Goal: Information Seeking & Learning: Find specific page/section

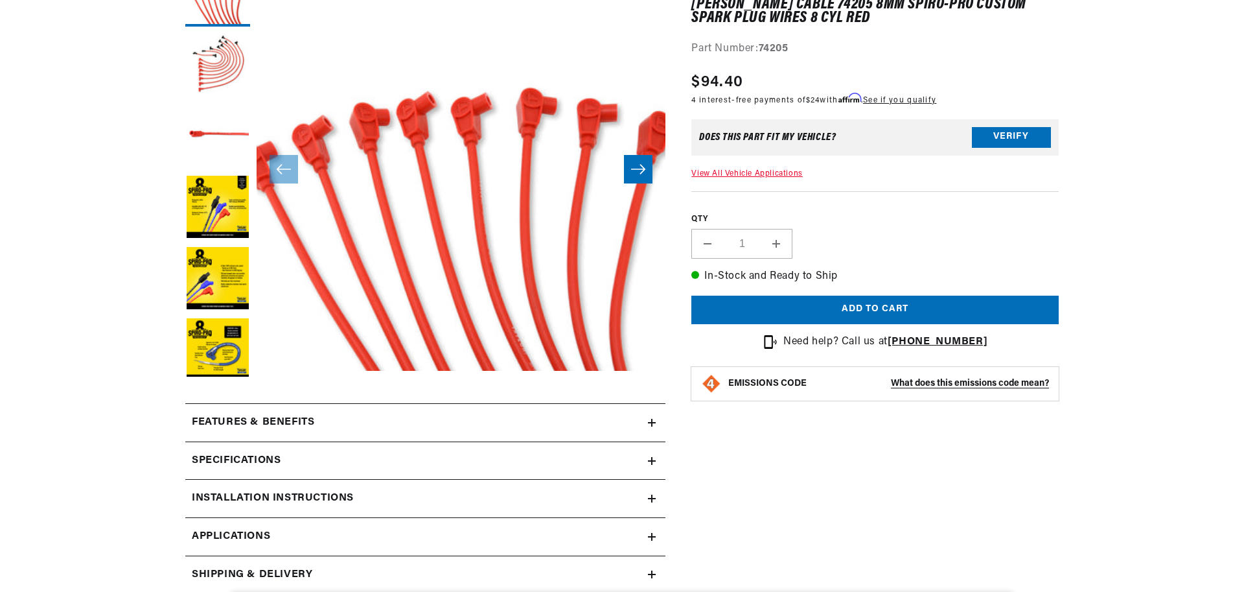
scroll to position [233, 0]
click at [1011, 139] on button "Verify" at bounding box center [1011, 137] width 79 height 21
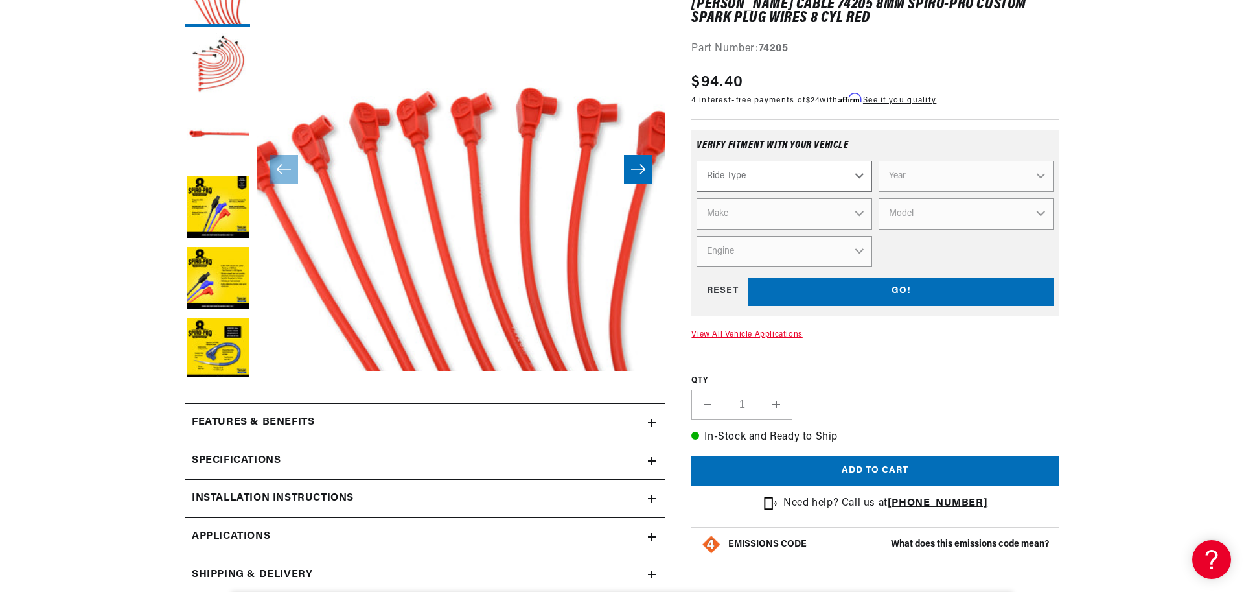
scroll to position [0, 393]
select select "Automotive"
click at [697, 161] on select "Ride Type Automotive Agricultural Industrial Marine Motorcycle" at bounding box center [784, 176] width 175 height 31
select select "Automotive"
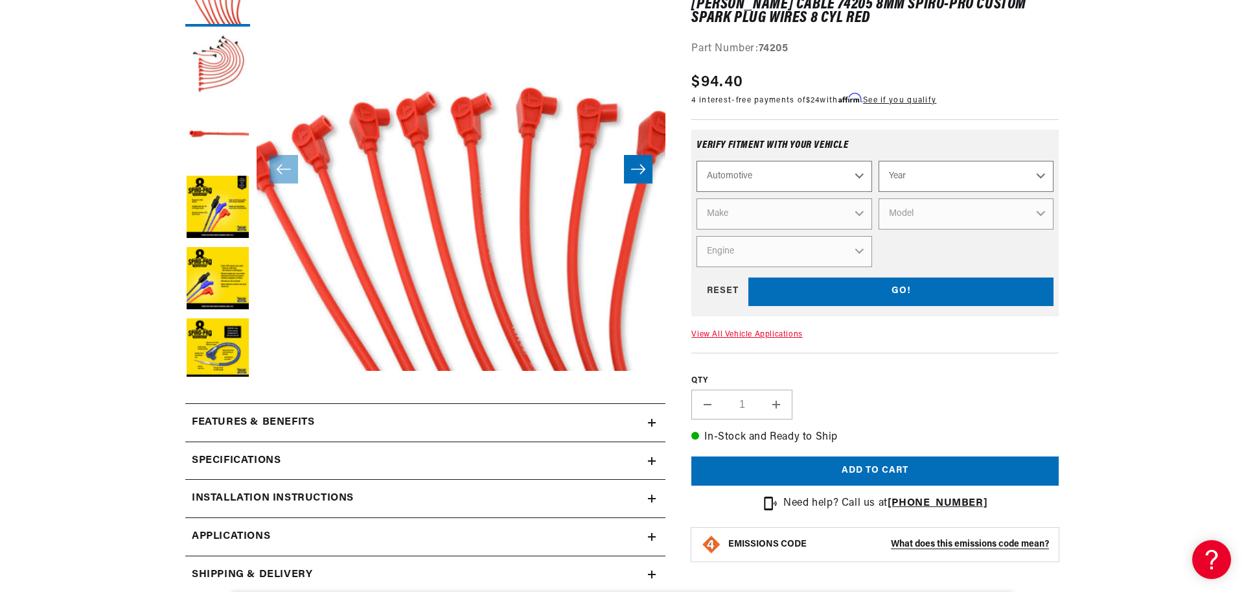
select select "1979"
click at [879, 161] on select "Year 2024 2023 2022 2021 2020 2019 2018 2017 2016 2015 2014 2013 2012 2011 2010…" at bounding box center [966, 176] width 175 height 31
select select "1979"
select select "Chevrolet"
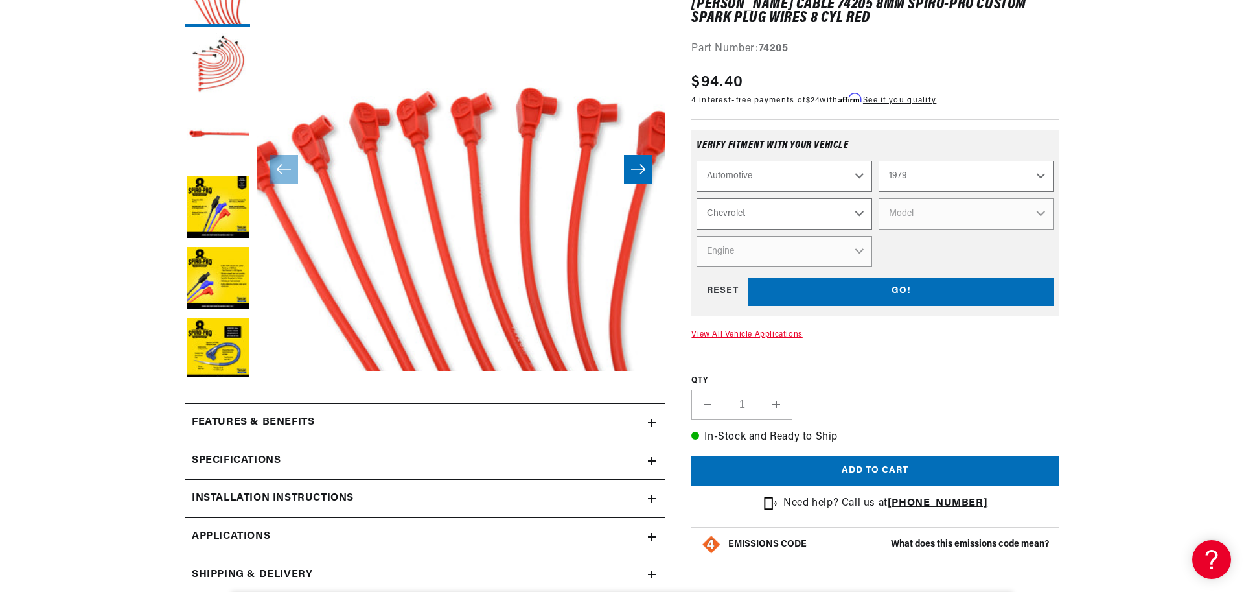
click at [697, 198] on select "Make Alfa Romeo American Motors Audi Avanti BMW Buick Cadillac Checker Chevrole…" at bounding box center [784, 213] width 175 height 31
select select "Chevrolet"
select select "El-Camino"
click at [879, 198] on select "Model C10 C10 Suburban C20 C20 Suburban C30 C50 Camaro Caprice Corvette El Cami…" at bounding box center [966, 213] width 175 height 31
select select "El-Camino"
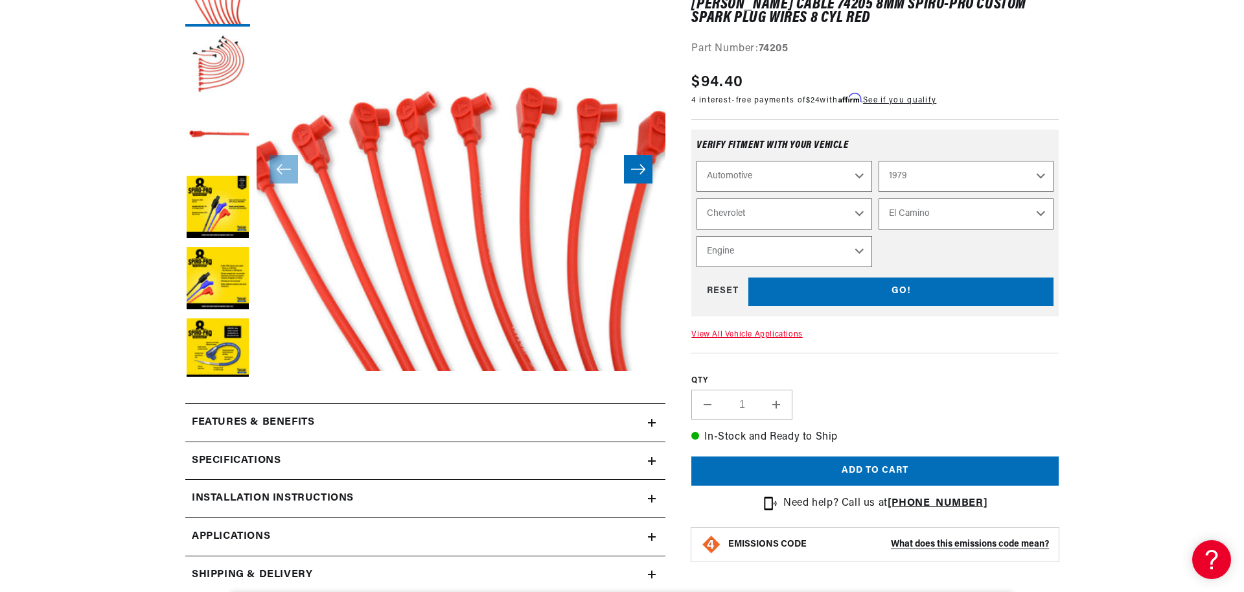
scroll to position [0, 0]
select select "5.7L"
click at [697, 236] on select "Engine 3.8L 4.4L 5.0L 5.4L 5.7L 6.6L 7.4L" at bounding box center [784, 251] width 175 height 31
select select "Engine"
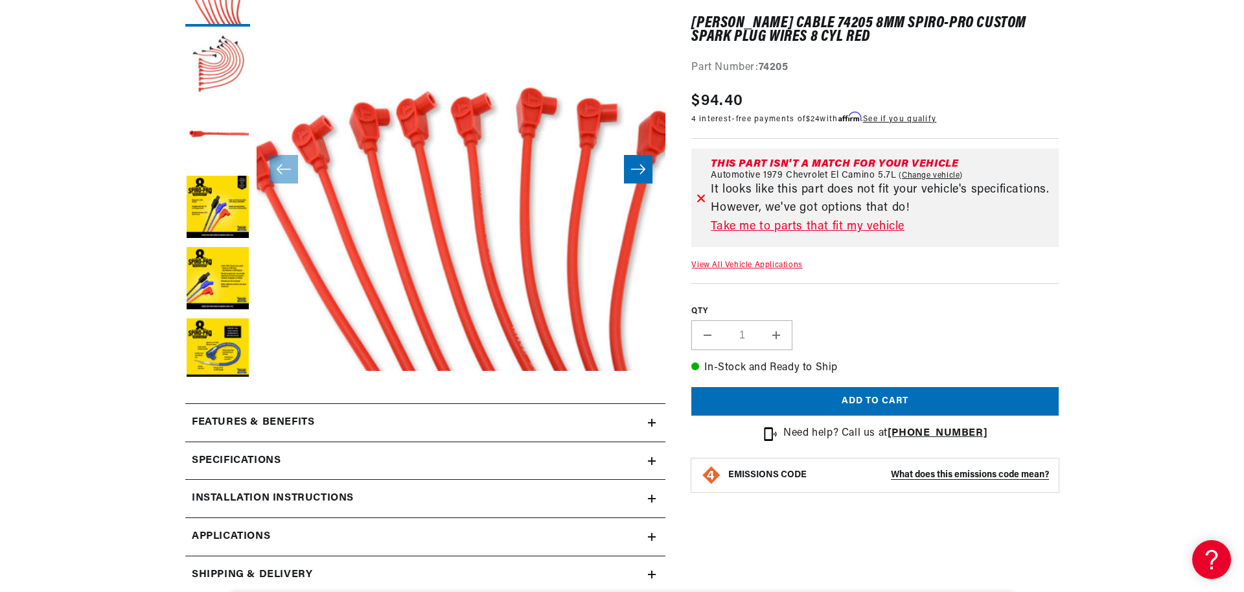
scroll to position [0, 393]
click at [803, 229] on link "Take me to parts that fit my vehicle" at bounding box center [882, 227] width 343 height 19
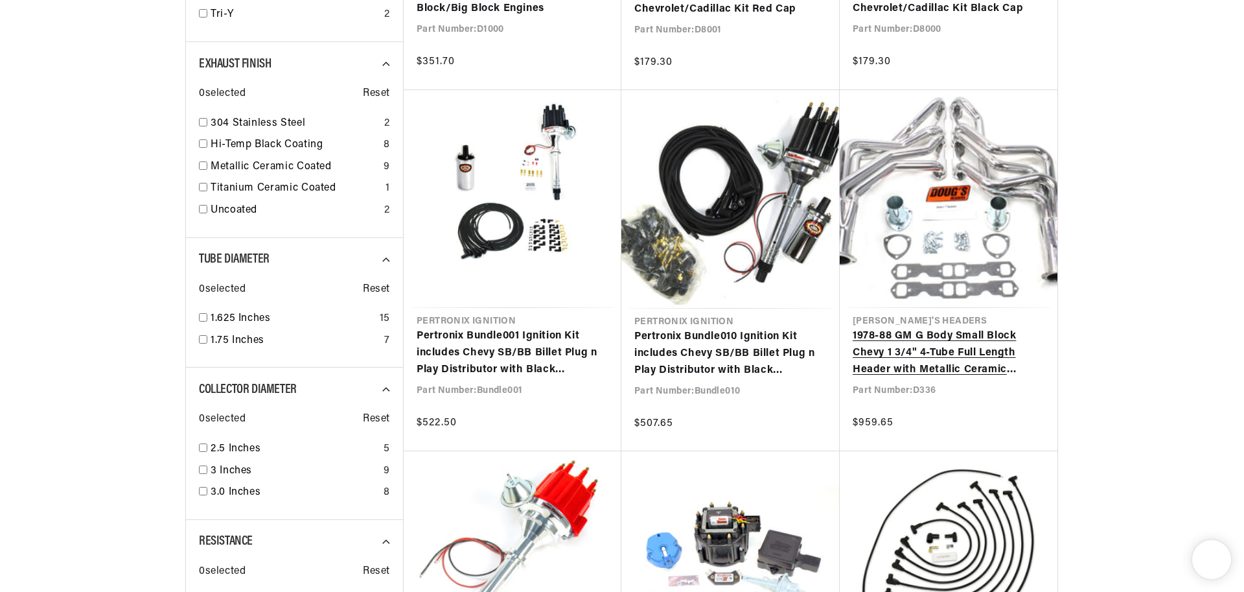
scroll to position [960, 0]
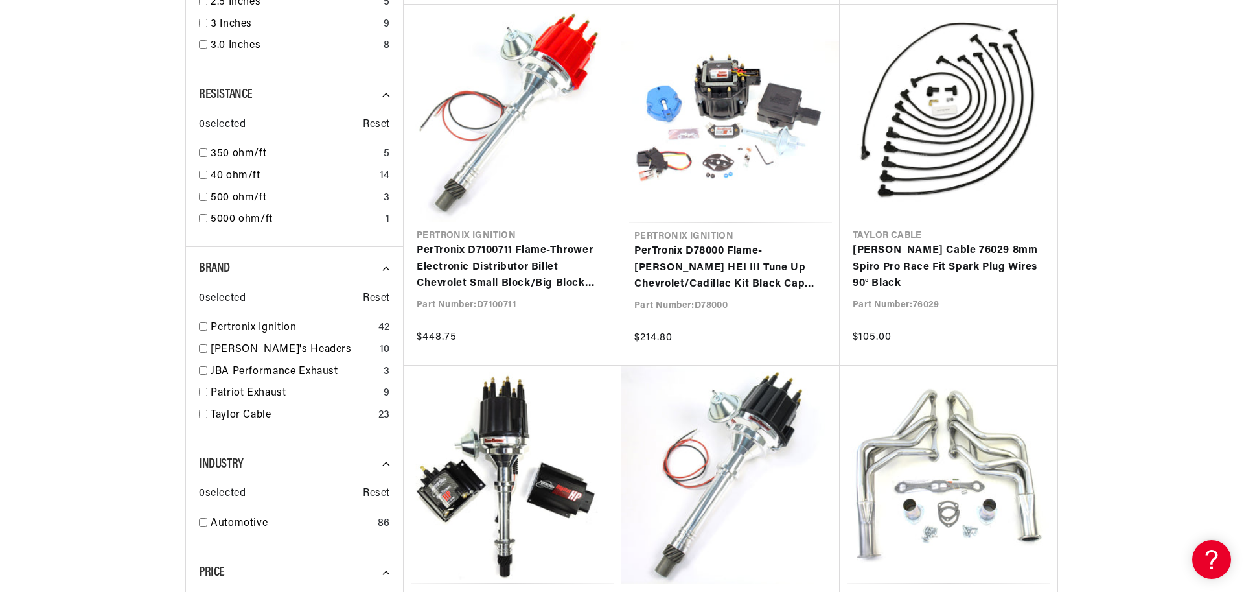
click at [1153, 171] on section "SEARCH RESULTS FOR Automotive 1979 Chevrolet El Camino 5.7L Filters 87 results …" at bounding box center [622, 360] width 1244 height 3068
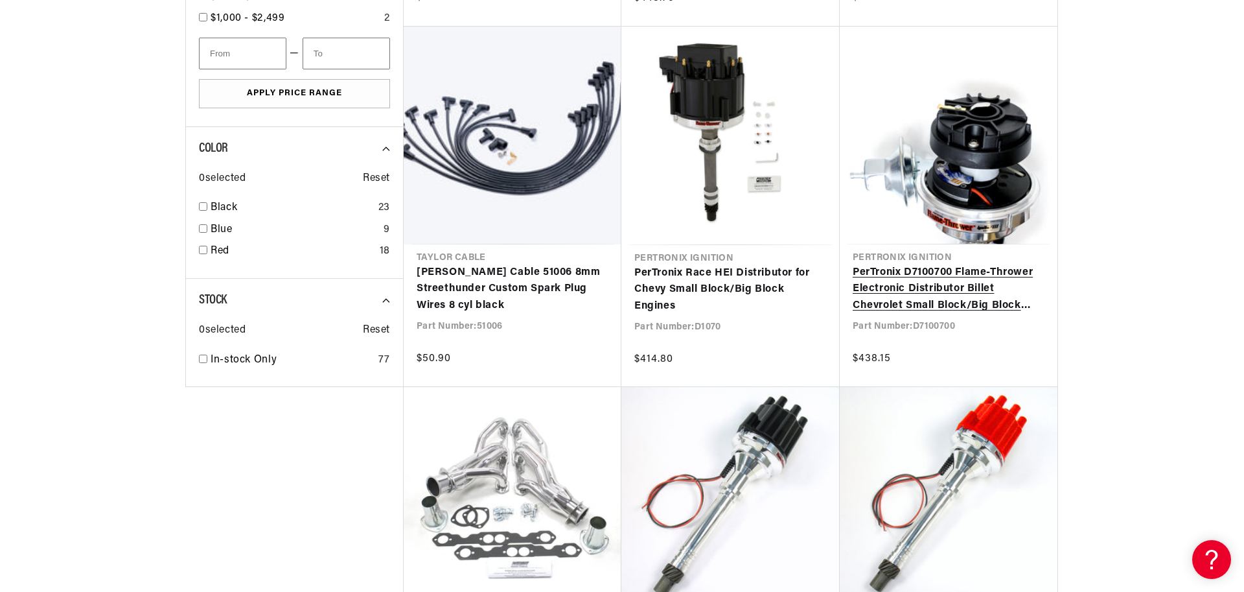
scroll to position [0, 393]
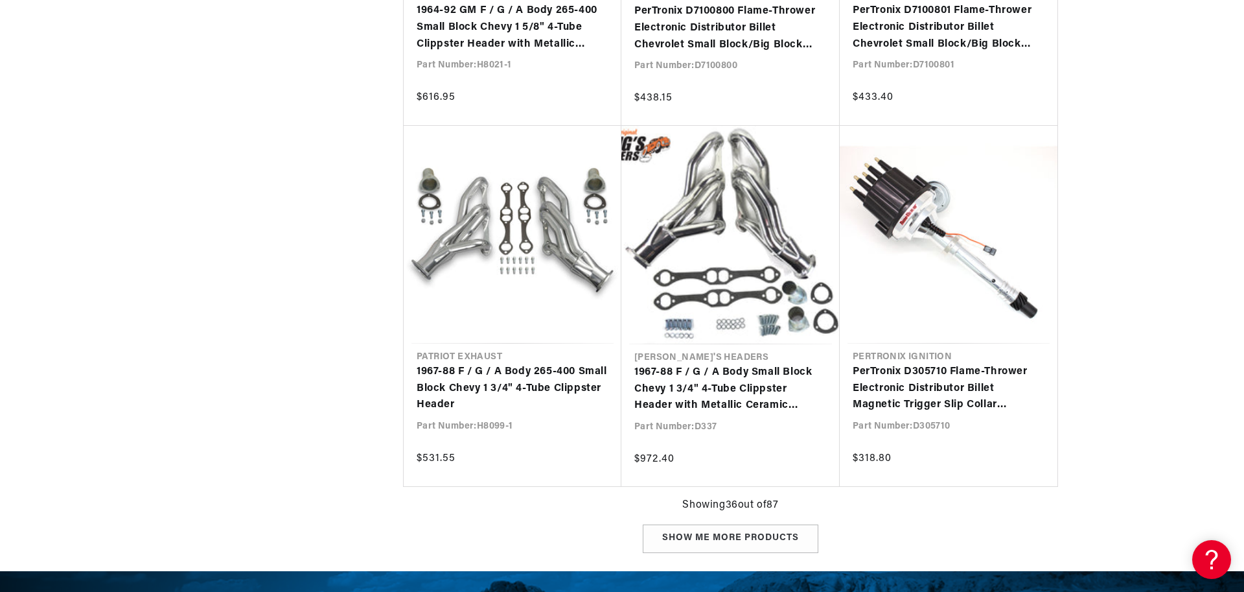
scroll to position [2956, 0]
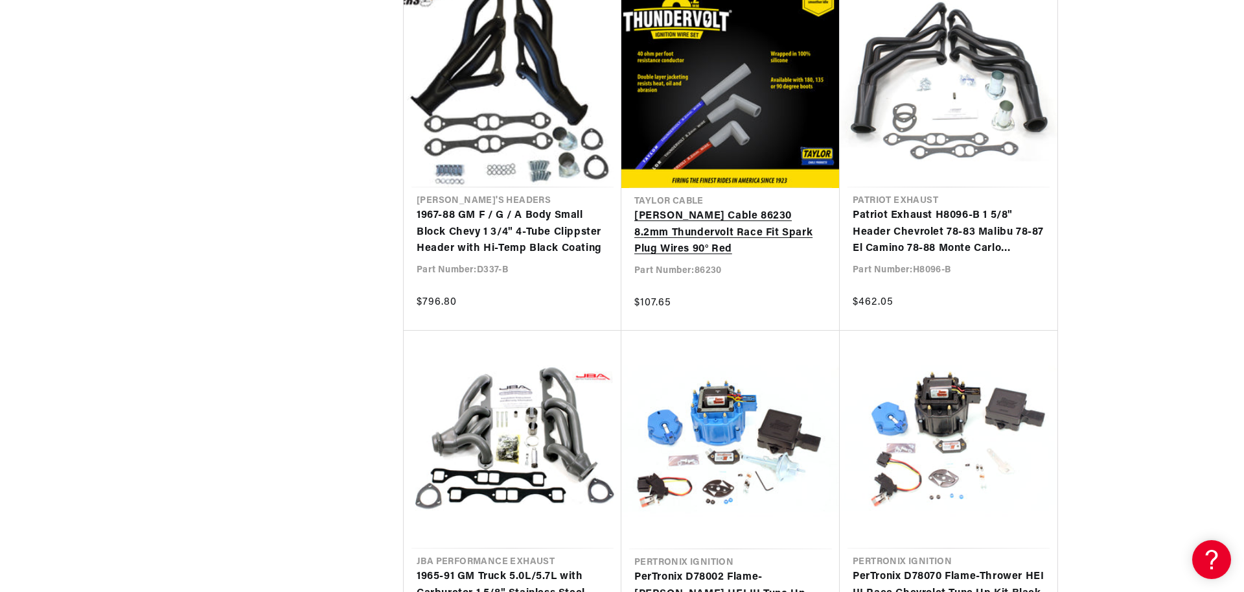
scroll to position [0, 393]
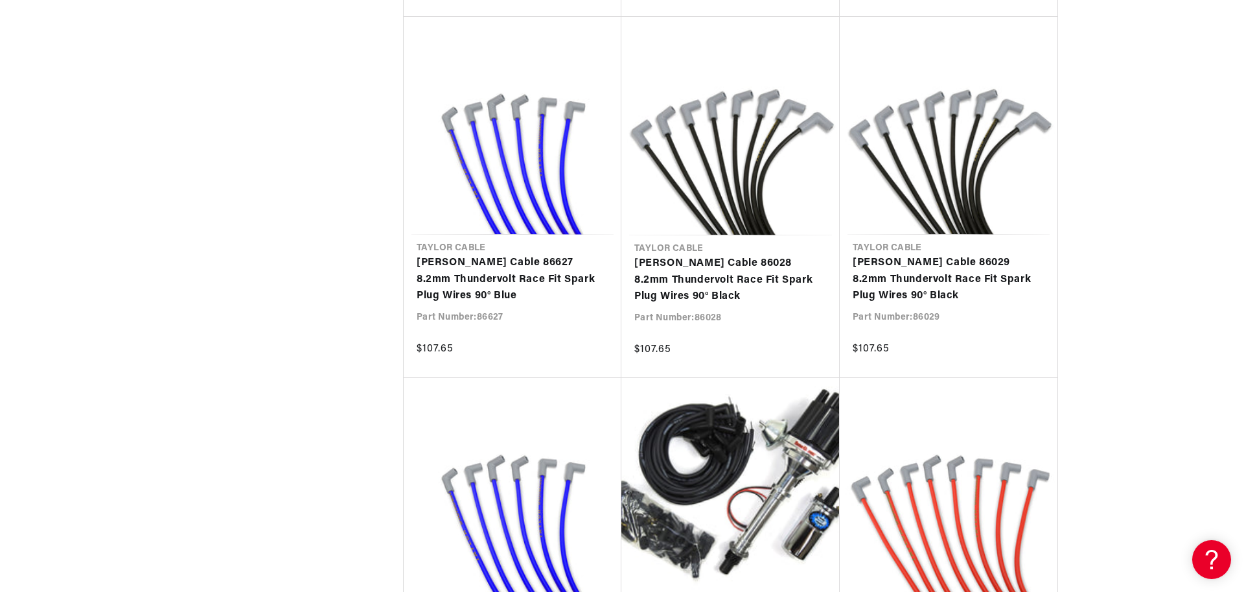
scroll to position [8244, 0]
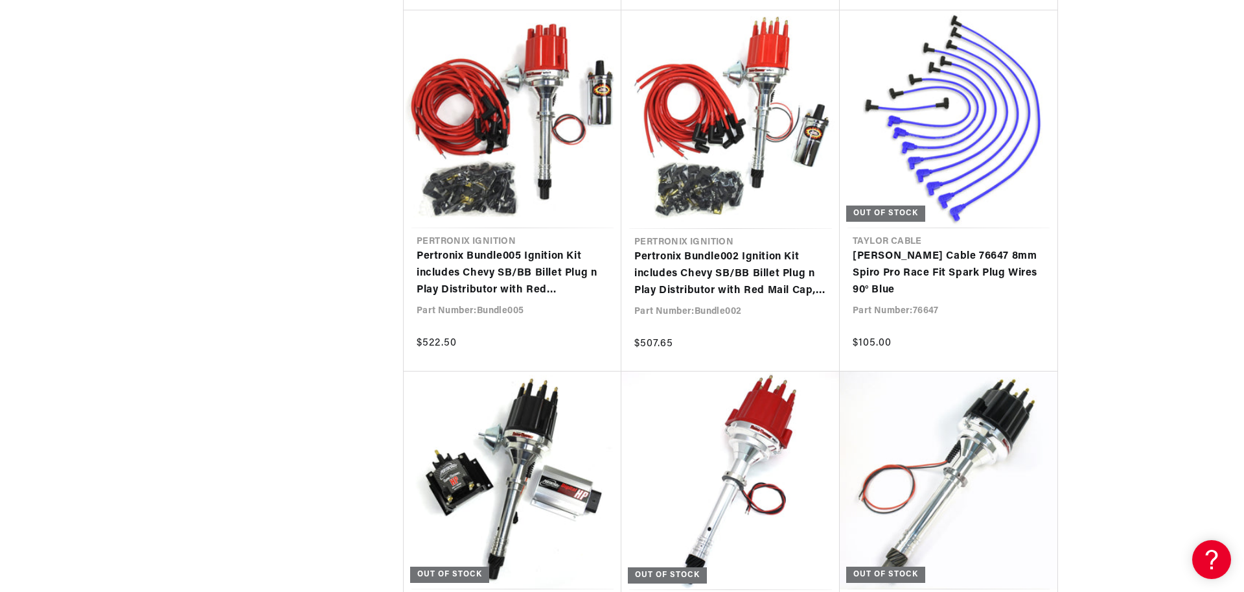
scroll to position [0, 393]
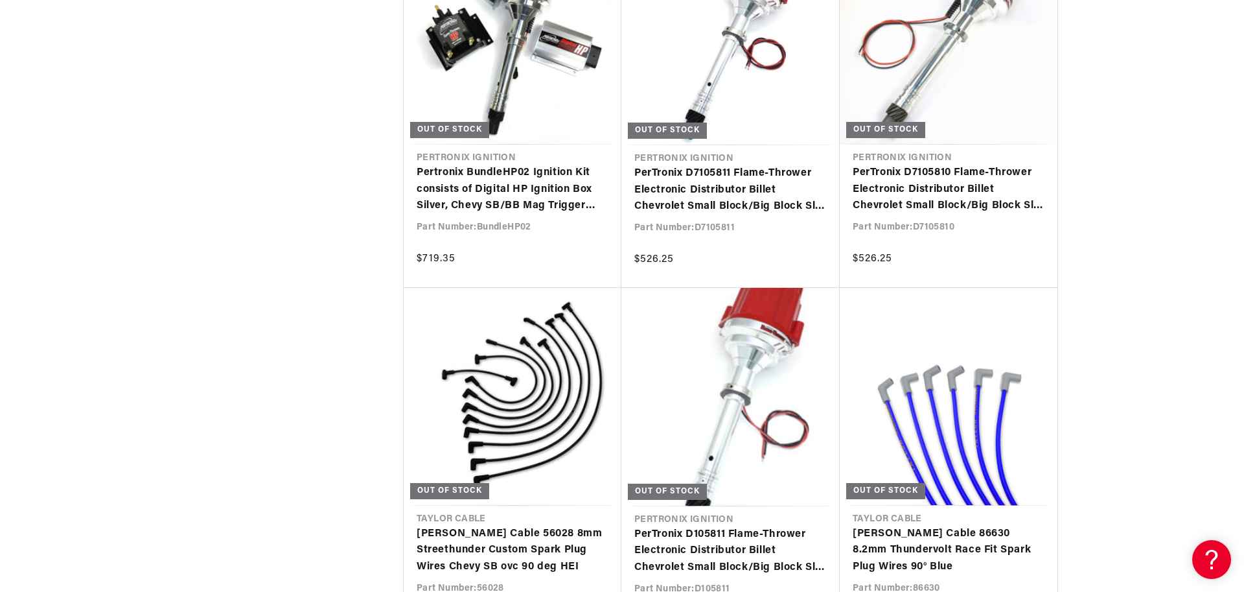
scroll to position [0, 0]
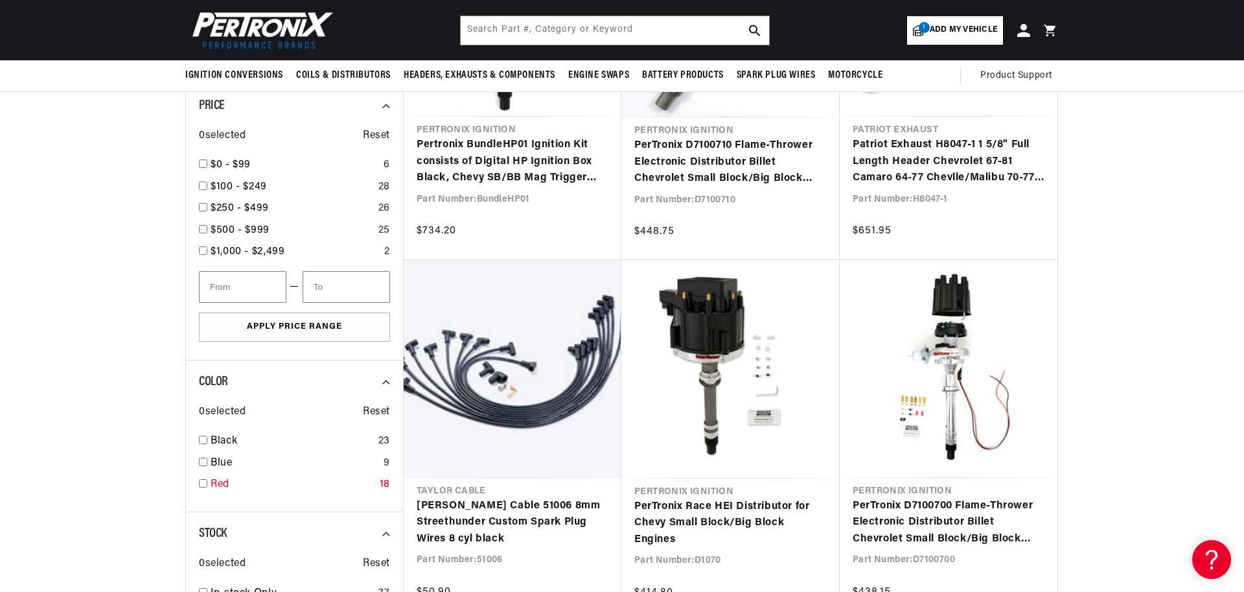
click at [229, 482] on link "Red" at bounding box center [293, 484] width 164 height 17
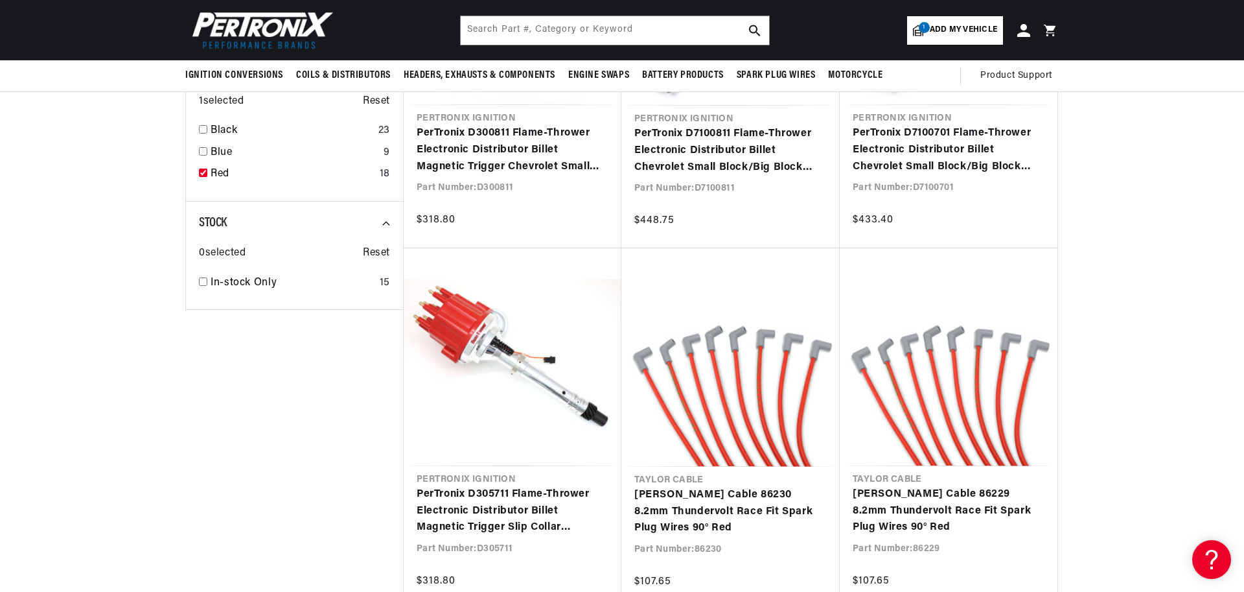
scroll to position [0, 393]
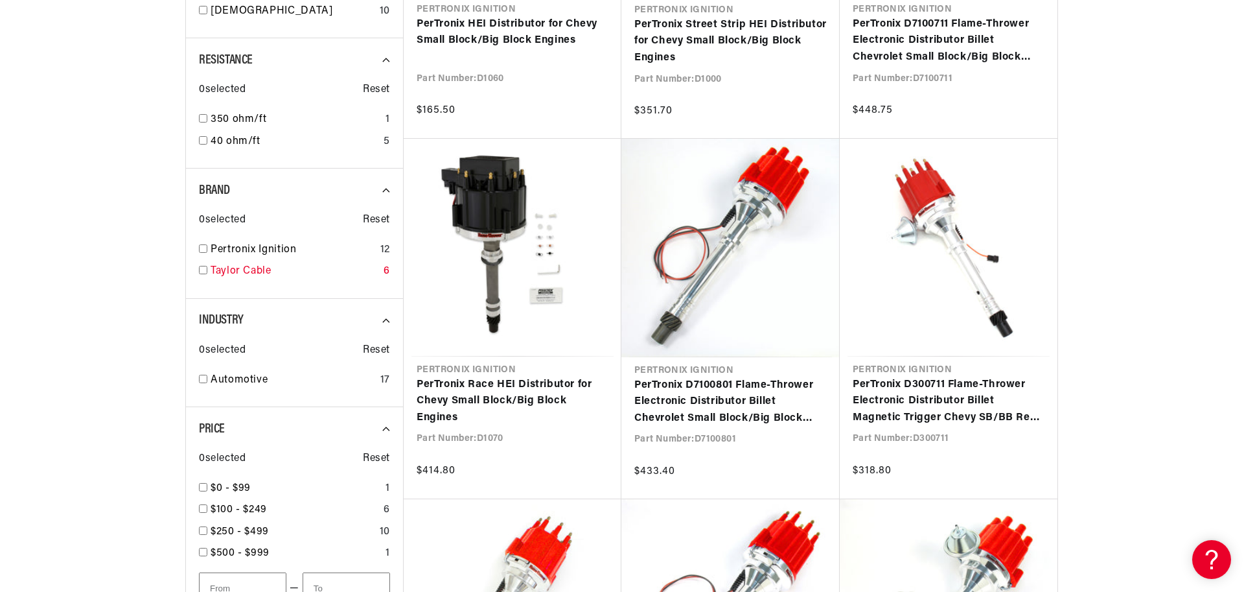
click at [237, 272] on link "Taylor Cable" at bounding box center [295, 271] width 168 height 17
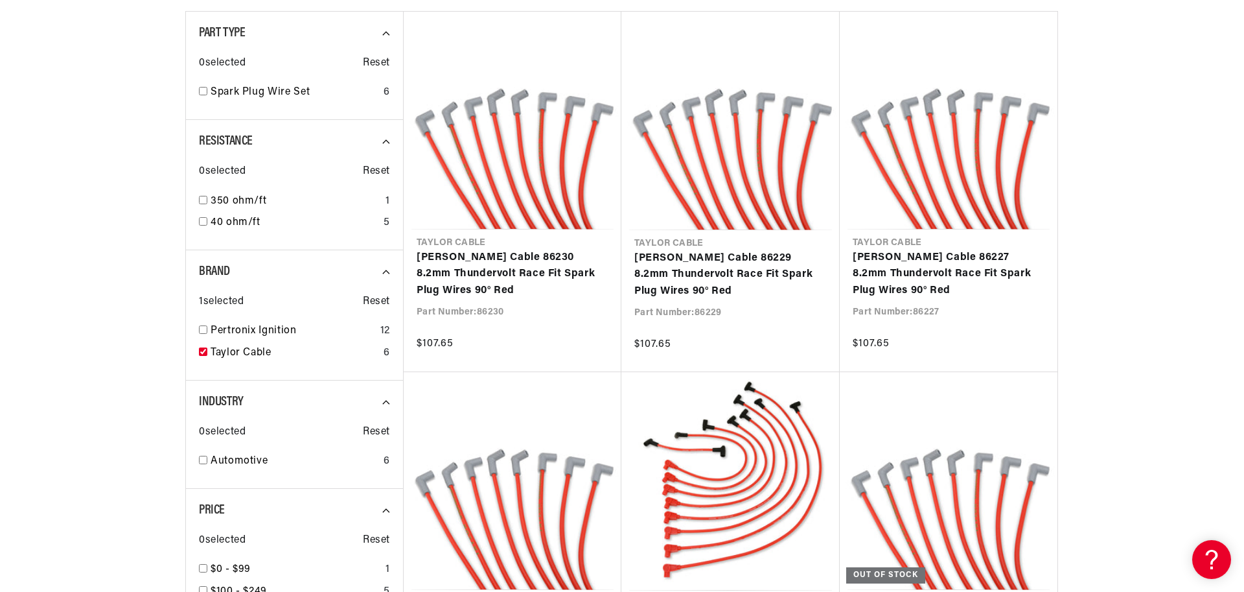
click at [1204, 178] on section "SEARCH RESULTS FOR Automotive 1979 Chevrolet El Camino 5.7L All Products Brand …" at bounding box center [622, 445] width 1244 height 1063
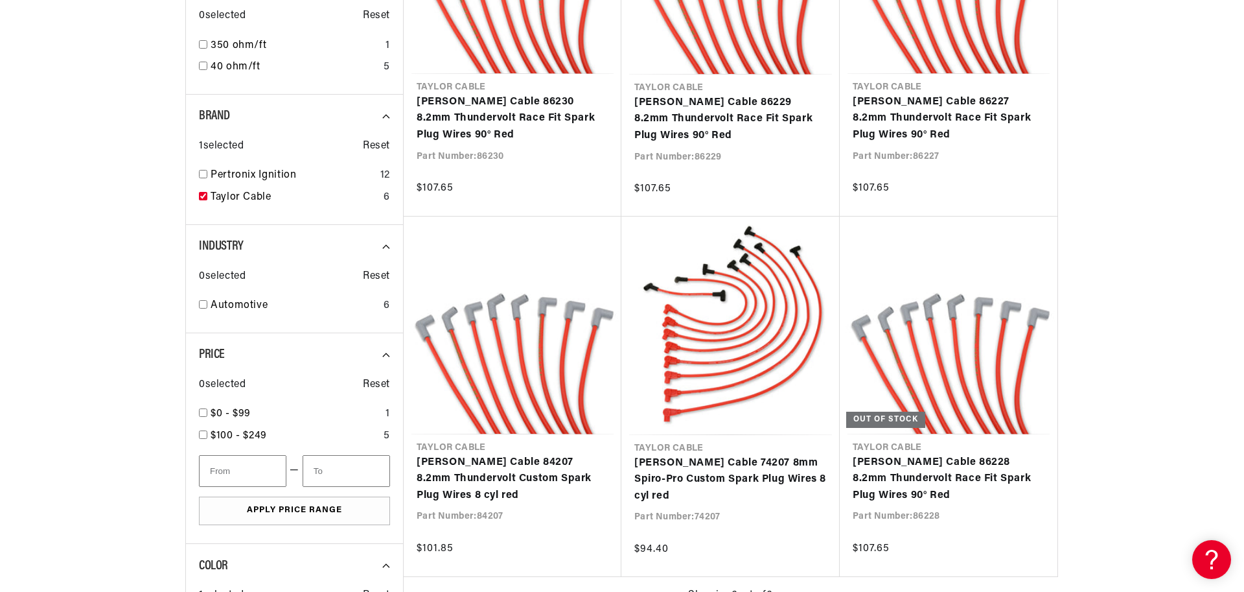
click at [1157, 200] on section "SEARCH RESULTS FOR Automotive 1979 Chevrolet El Camino 5.7L All Products Brand …" at bounding box center [622, 290] width 1244 height 1063
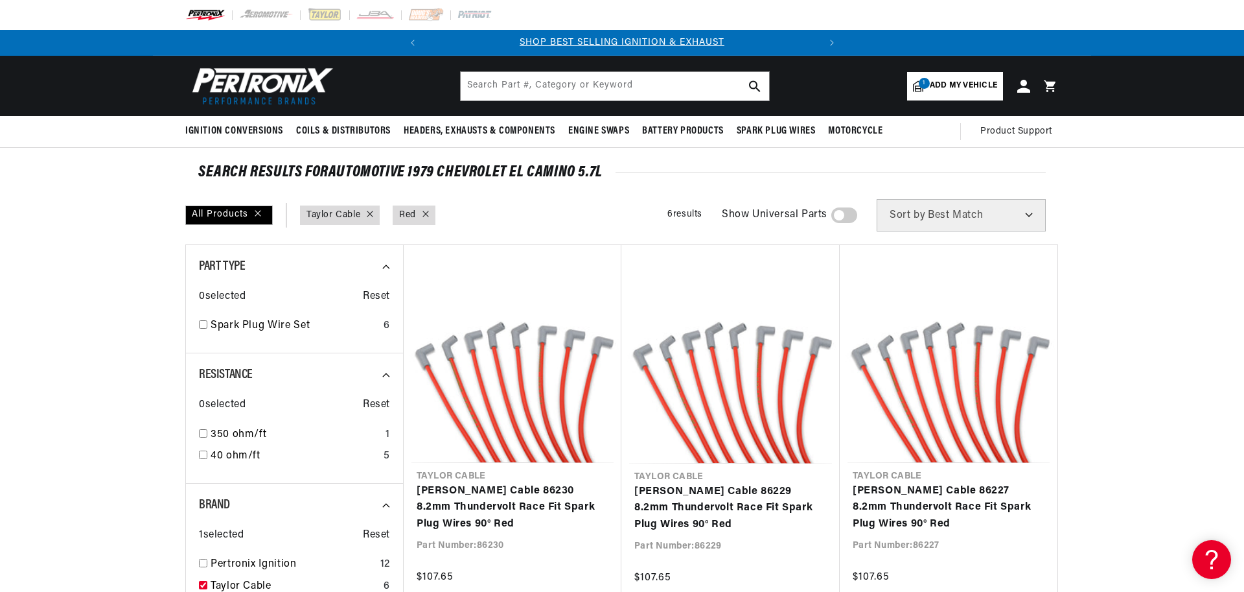
click at [848, 215] on span at bounding box center [845, 215] width 26 height 16
click at [843, 218] on input "checkbox" at bounding box center [838, 218] width 8 height 0
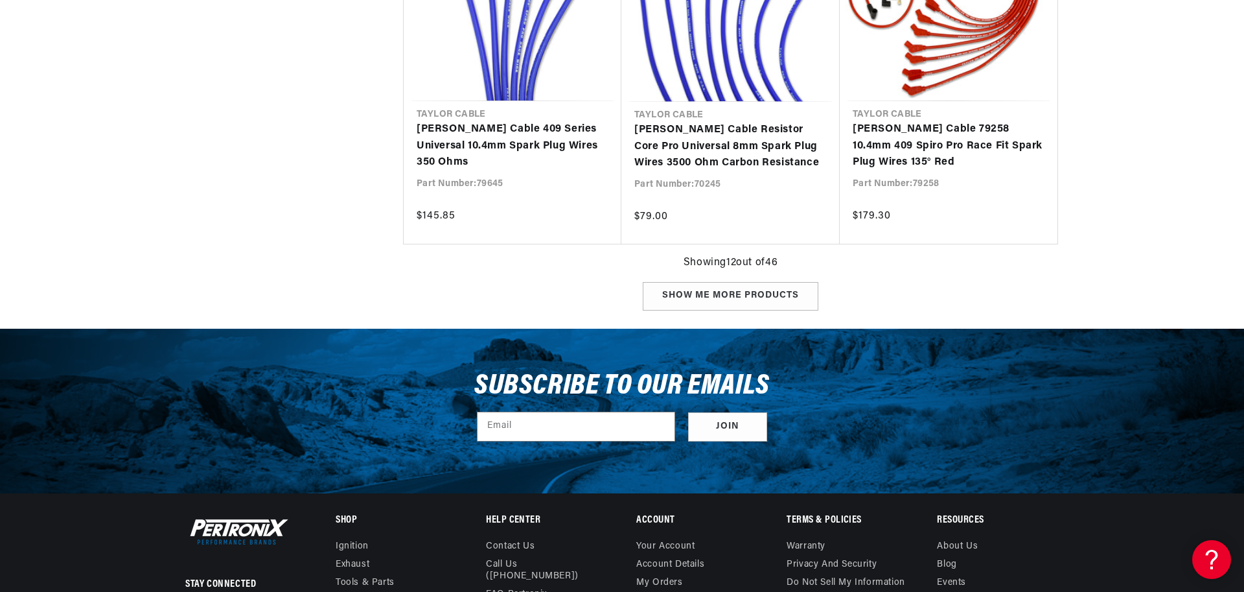
scroll to position [1478, 0]
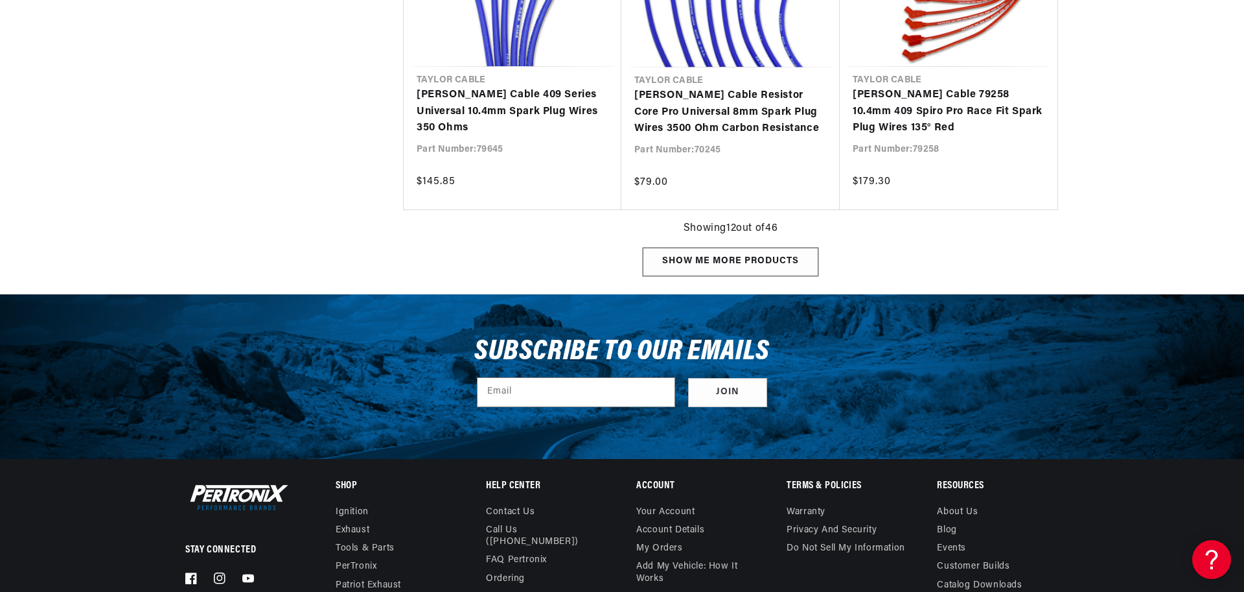
click at [738, 261] on div "Show me more products" at bounding box center [731, 262] width 176 height 29
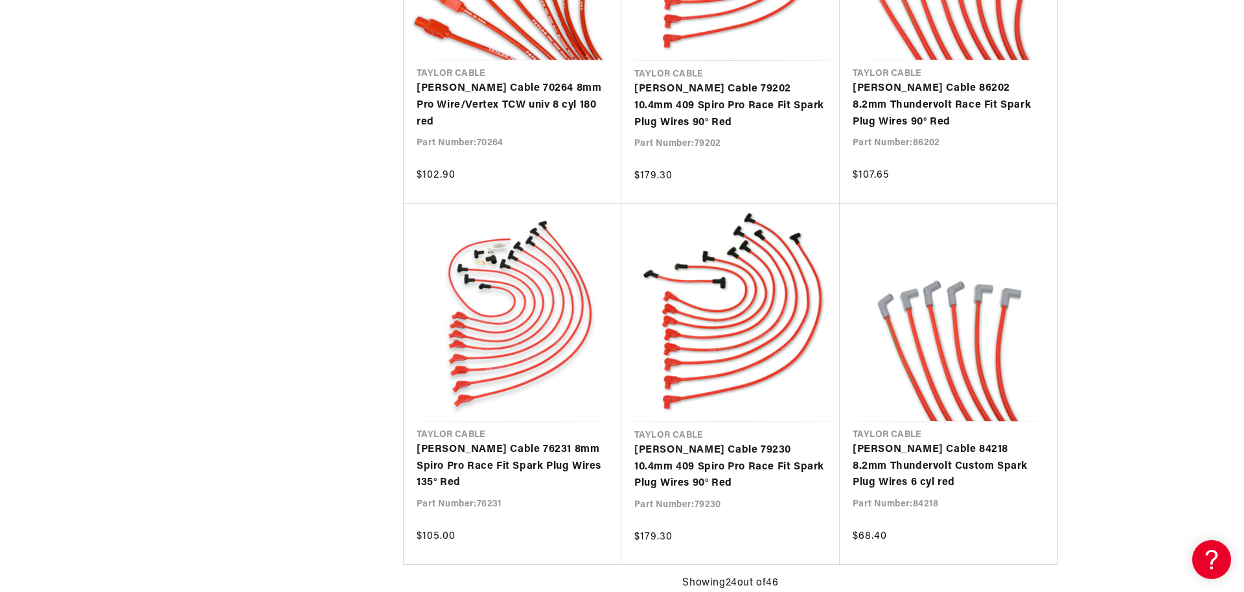
scroll to position [0, 393]
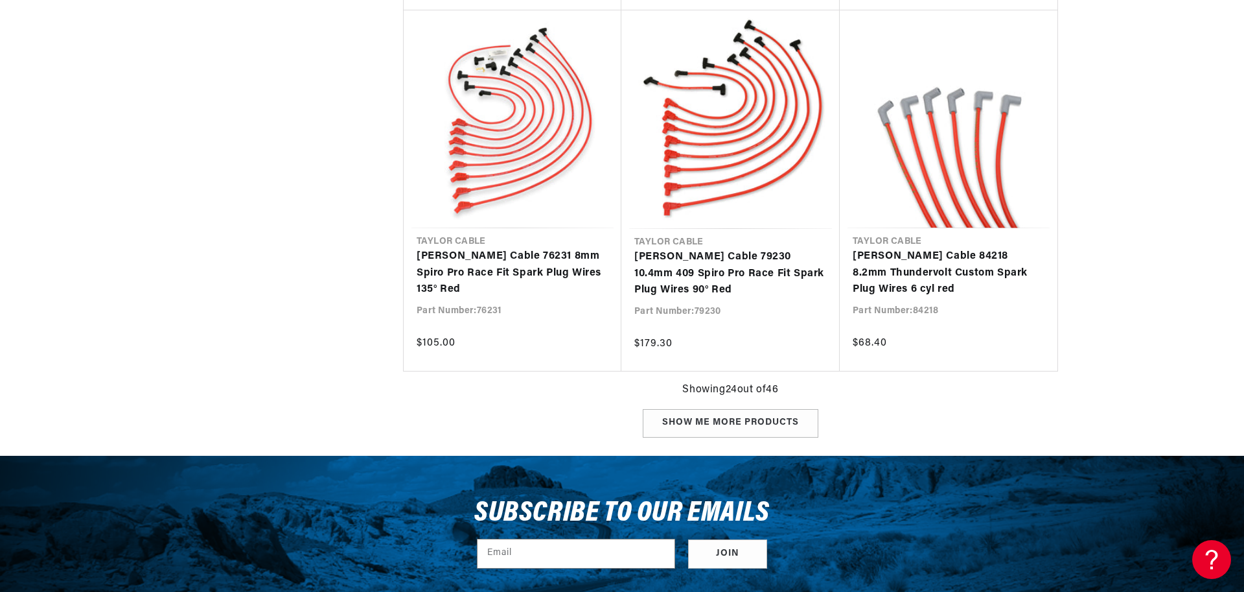
scroll to position [2800, 0]
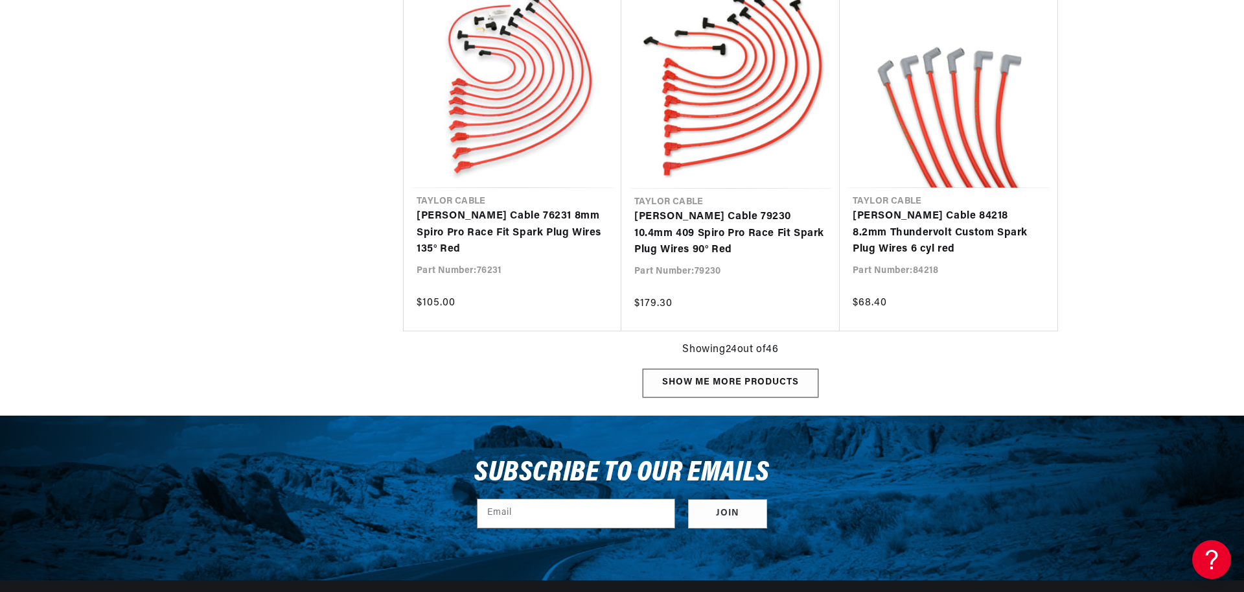
click at [716, 387] on div "Show me more products" at bounding box center [731, 383] width 176 height 29
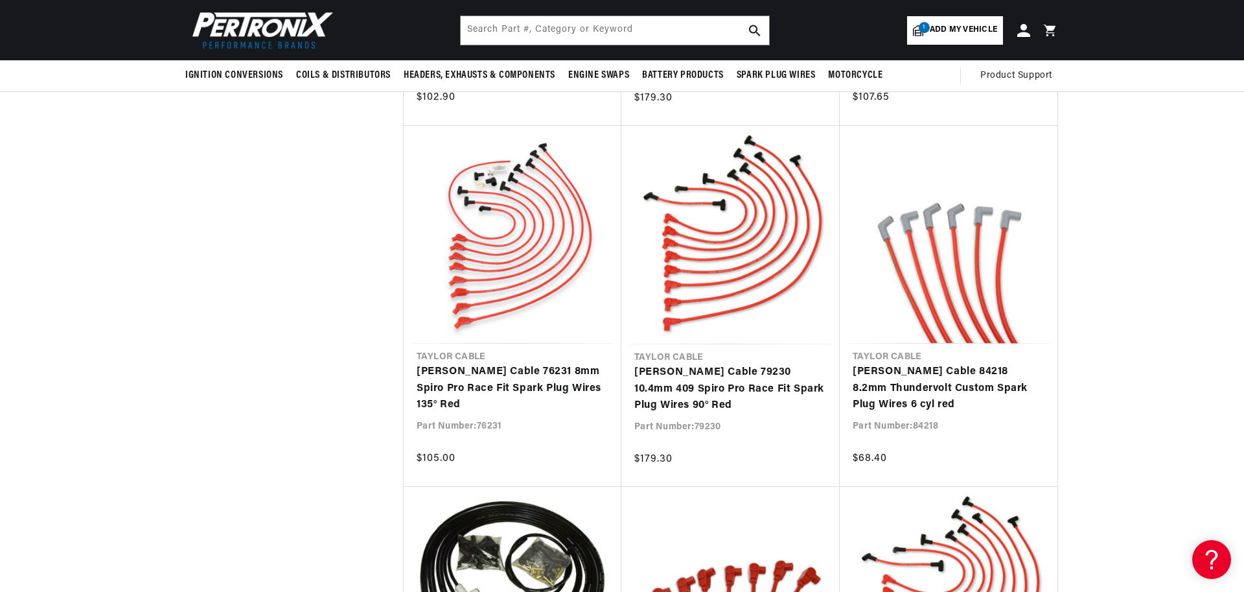
scroll to position [0, 393]
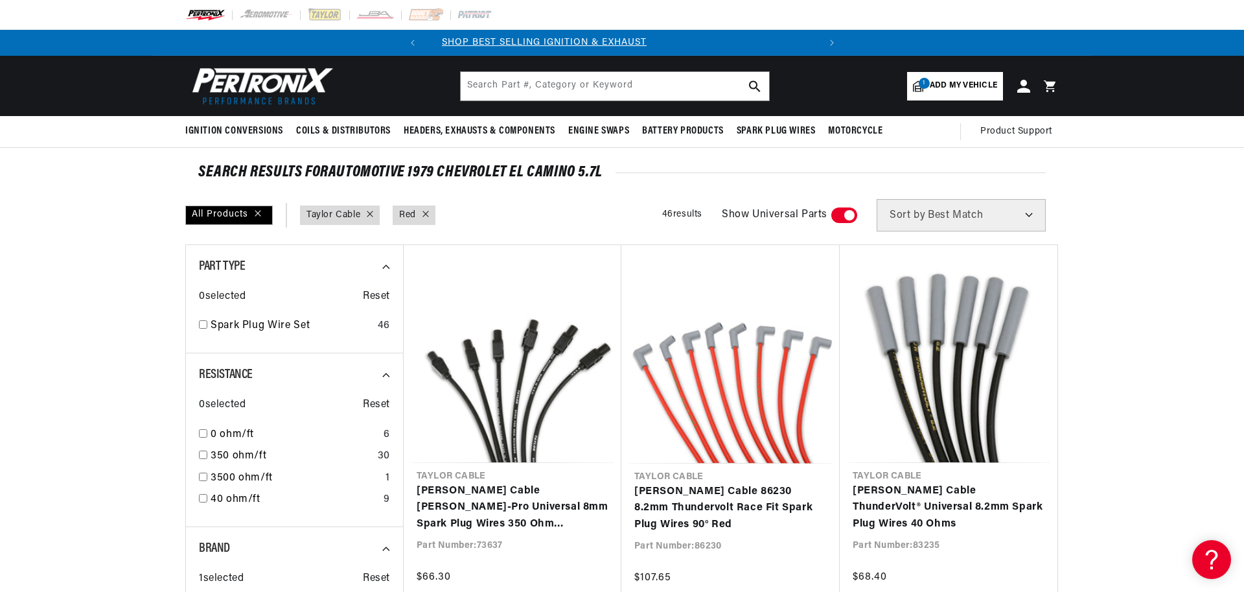
scroll to position [0, 0]
click at [426, 215] on icon at bounding box center [426, 214] width 6 height 6
checkbox input "false"
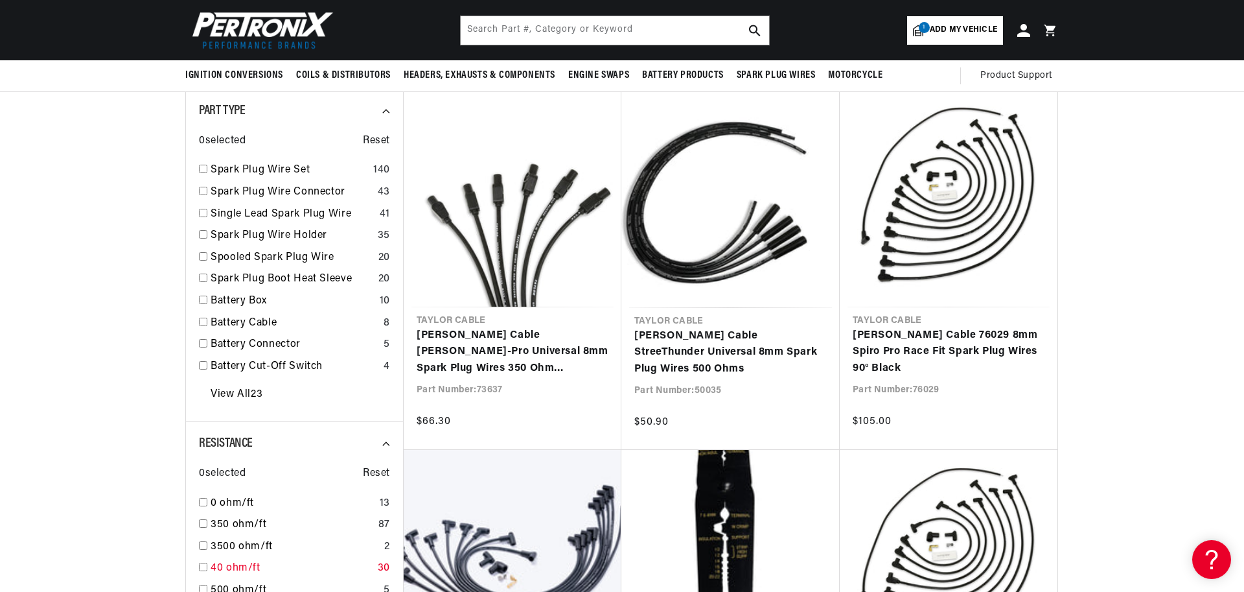
scroll to position [0, 393]
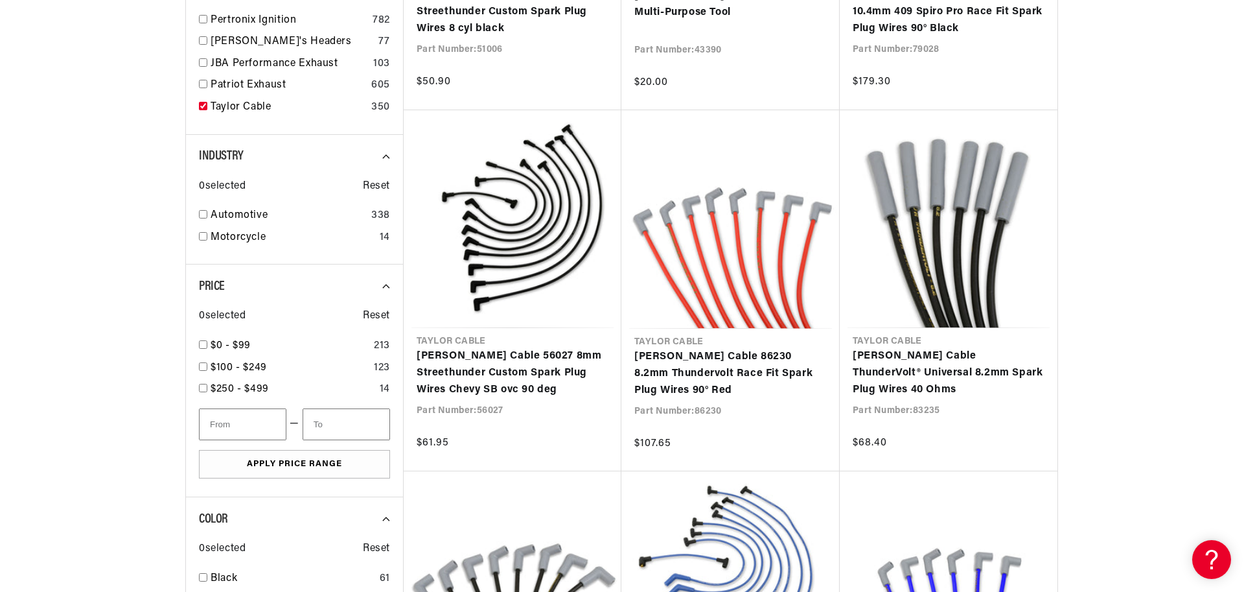
click at [1161, 204] on section "SEARCH RESULTS FOR Automotive 1979 Chevrolet El Camino 5.7L All Products Brand …" at bounding box center [622, 104] width 1244 height 1624
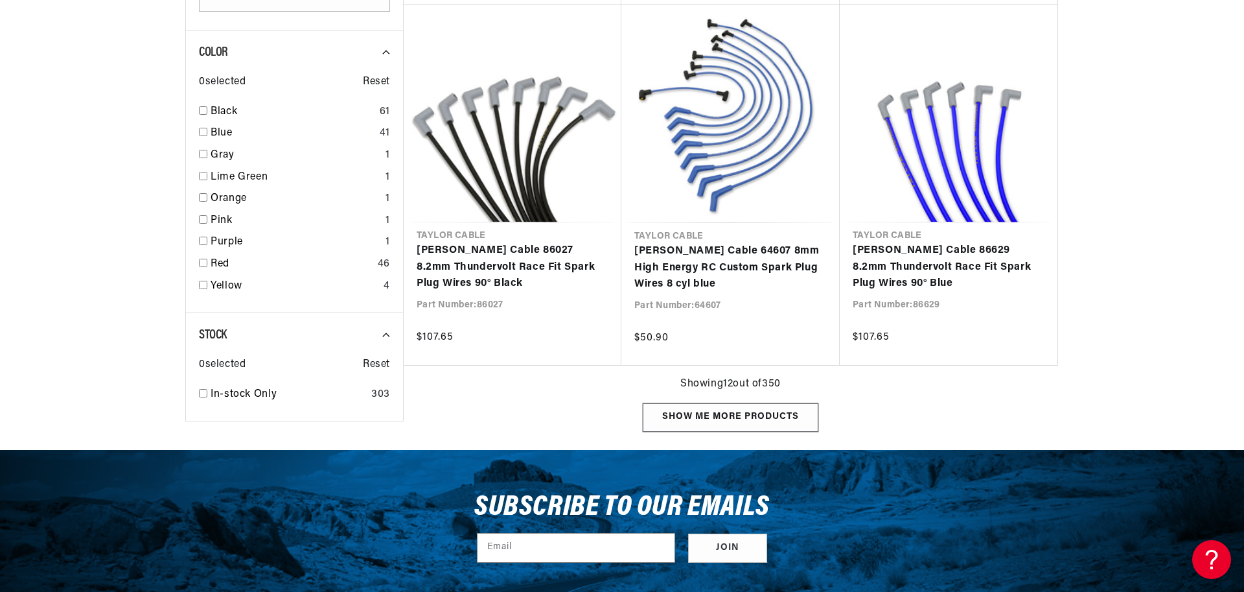
click at [771, 422] on div "Show me more products" at bounding box center [731, 417] width 176 height 29
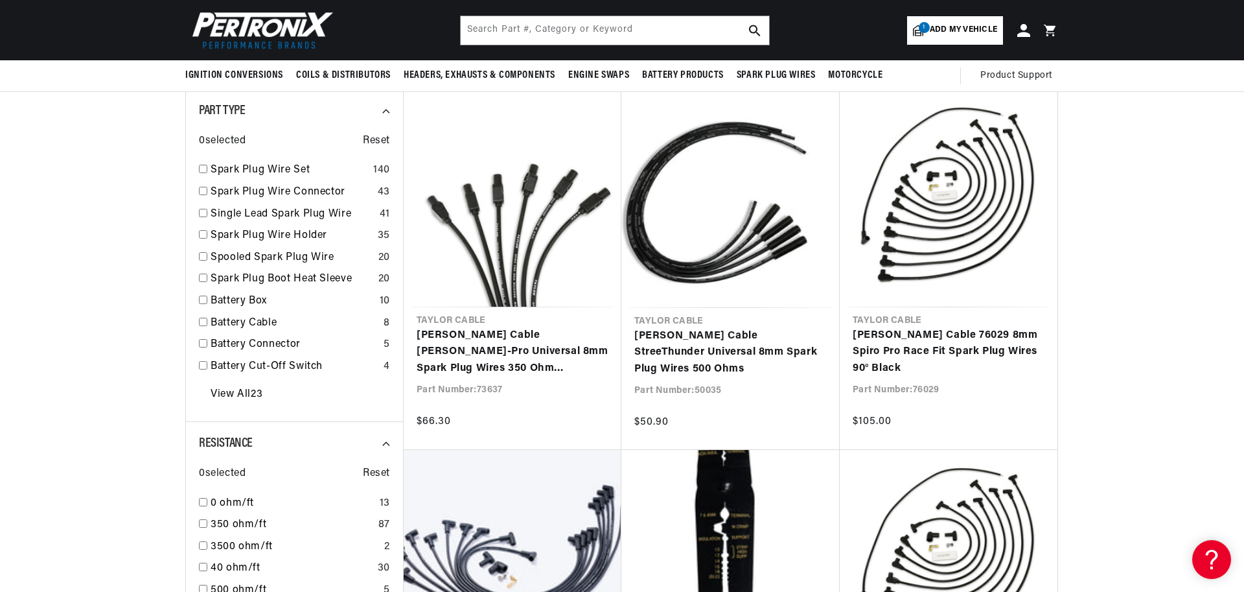
scroll to position [78, 0]
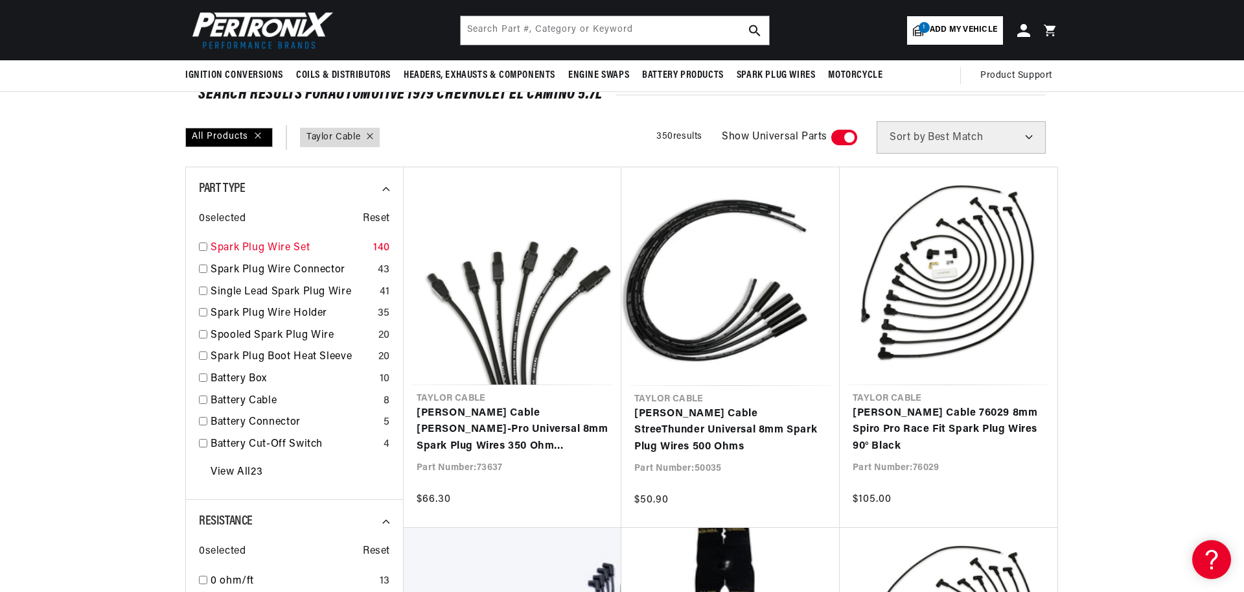
click at [307, 244] on link "Spark Plug Wire Set" at bounding box center [289, 248] width 157 height 17
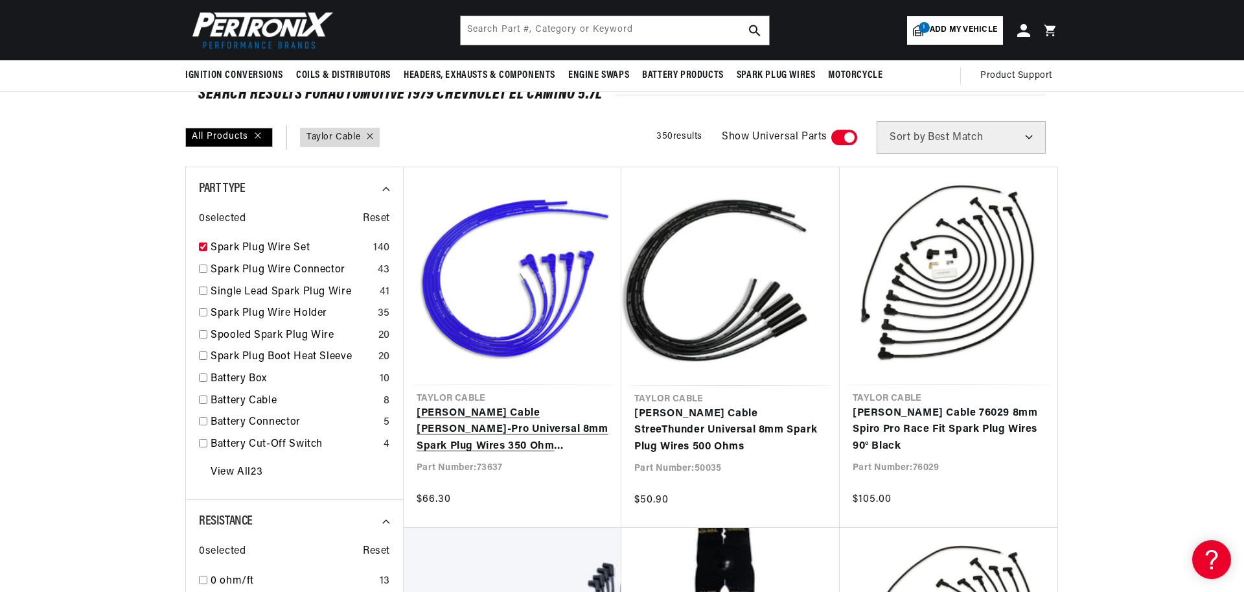
checkbox input "true"
